Goal: Find contact information: Find contact information

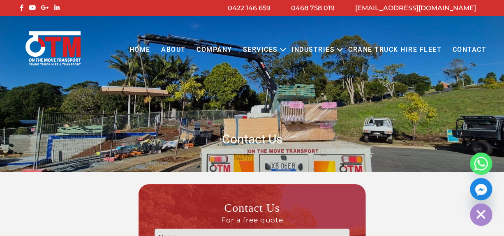
click at [217, 49] on link "COMPANY" at bounding box center [214, 50] width 46 height 23
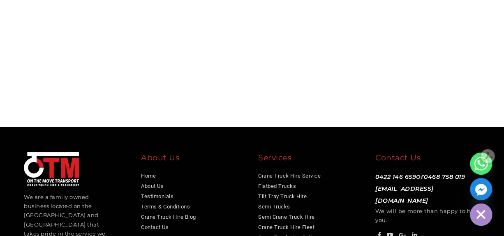
scroll to position [2334, 0]
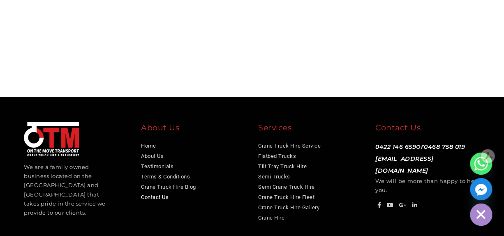
click at [156, 194] on link "Contact Us" at bounding box center [155, 197] width 28 height 6
